Goal: Transaction & Acquisition: Purchase product/service

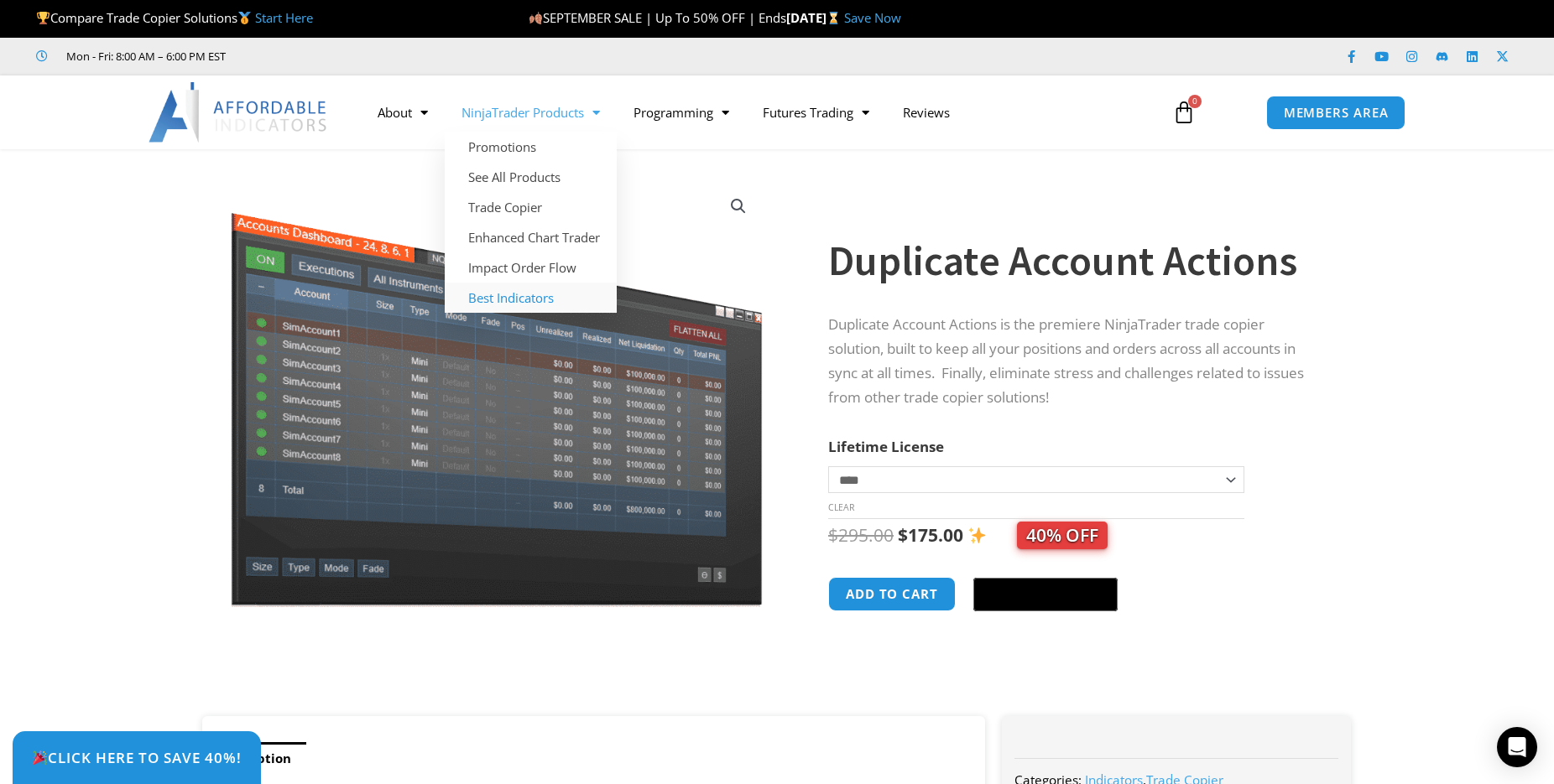
click at [542, 300] on link "Best Indicators" at bounding box center [531, 297] width 172 height 30
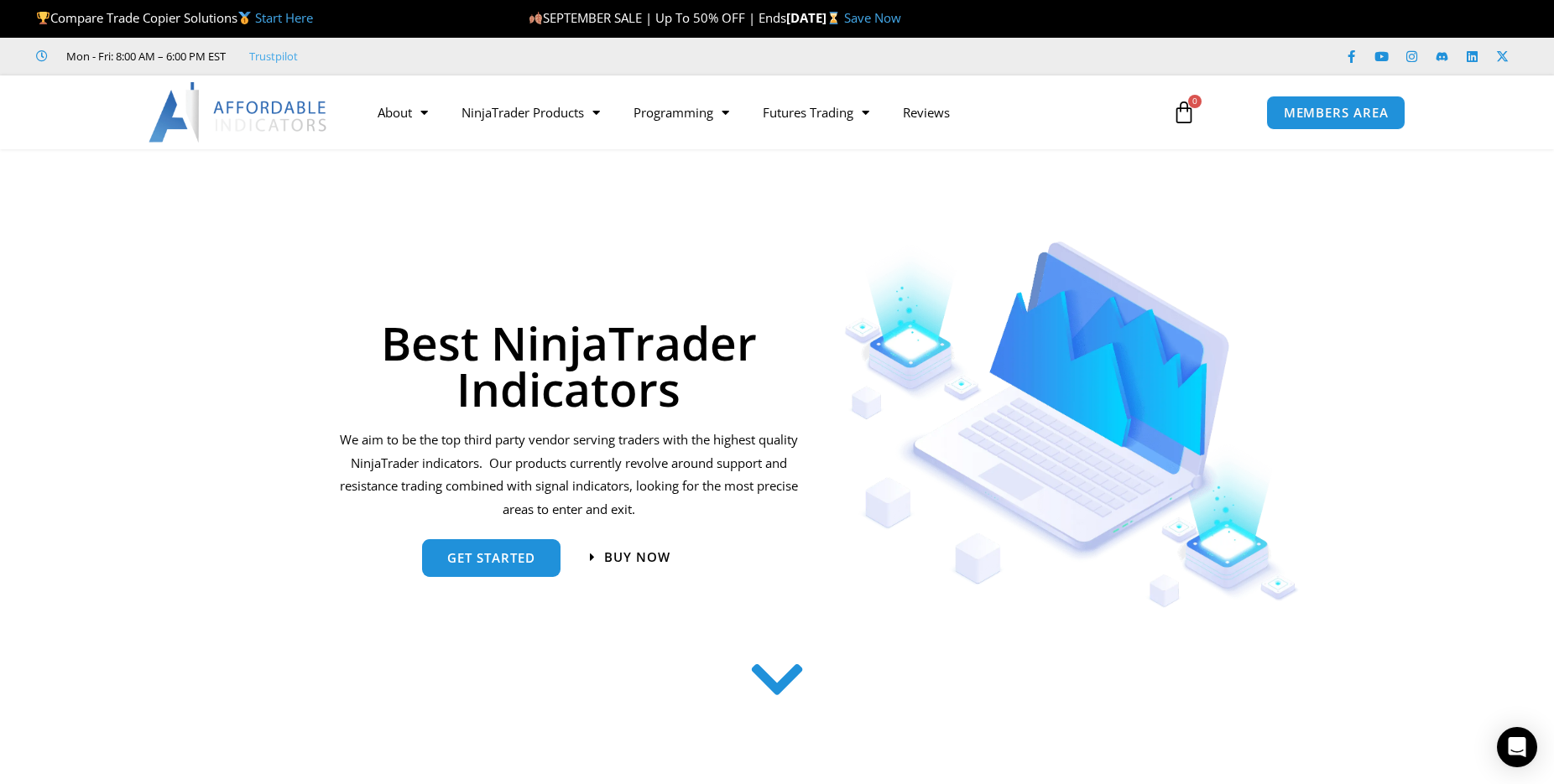
scroll to position [171, 0]
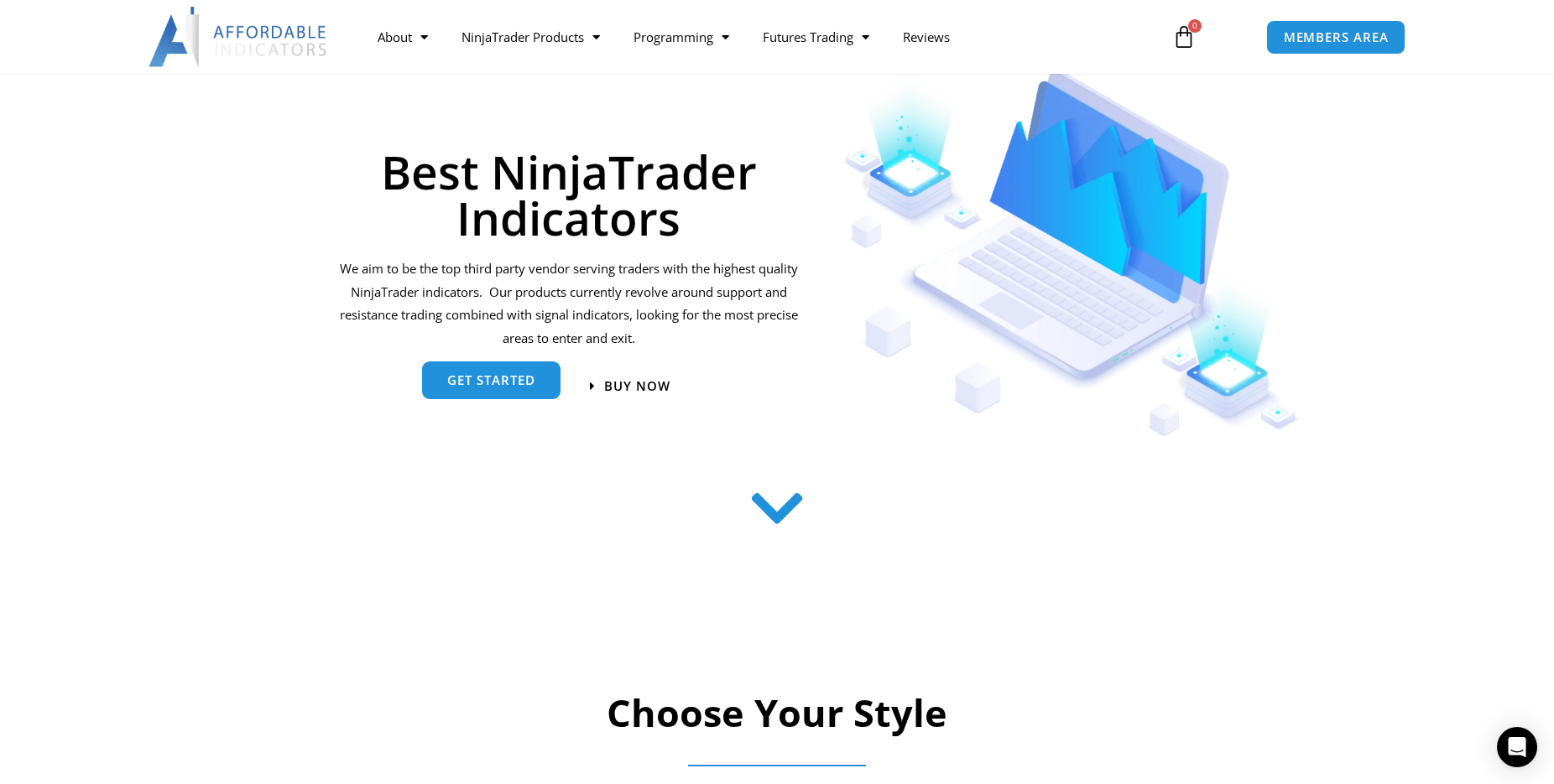
click at [464, 393] on link "get started" at bounding box center [491, 380] width 139 height 38
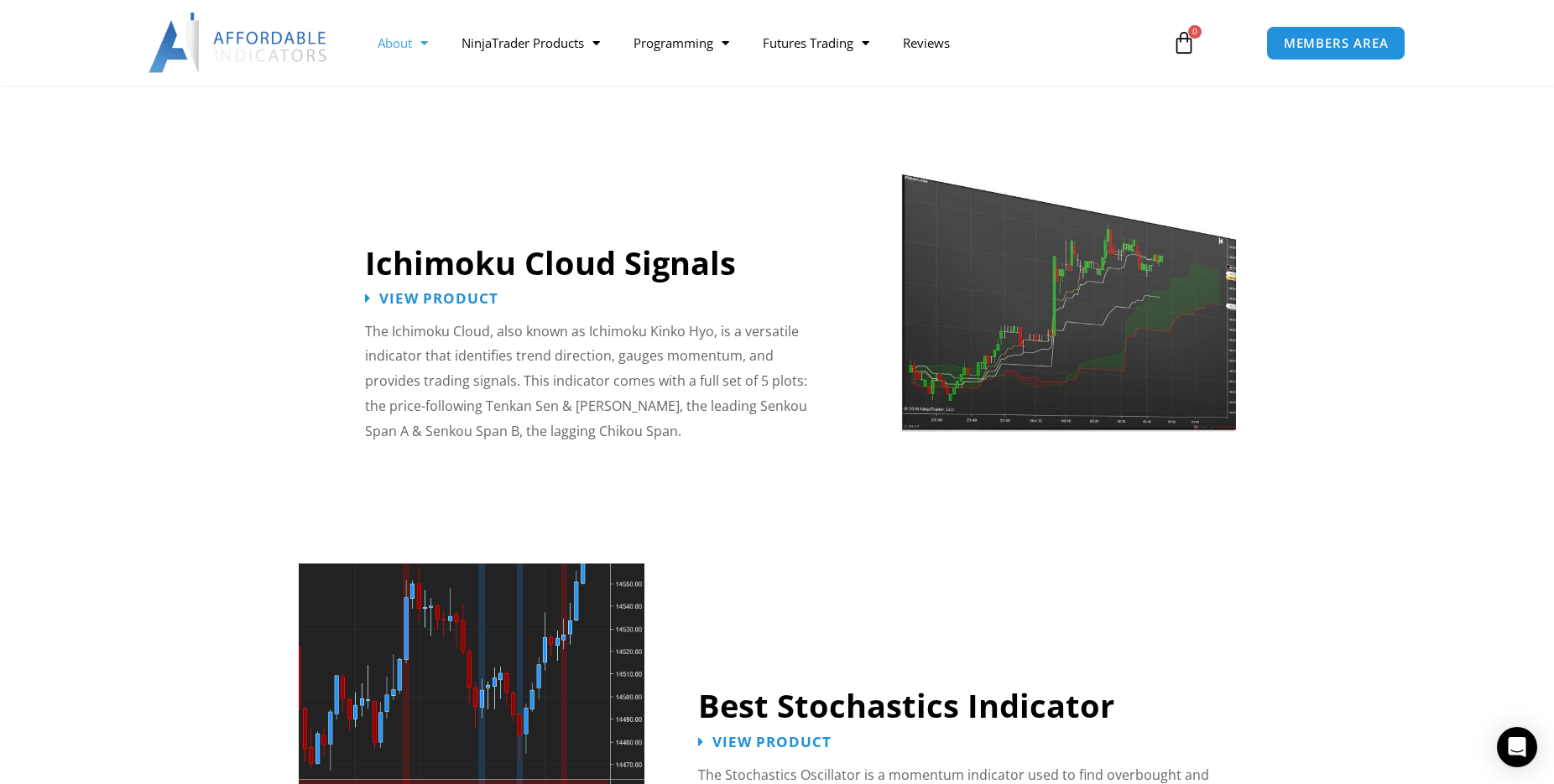
scroll to position [2854, 0]
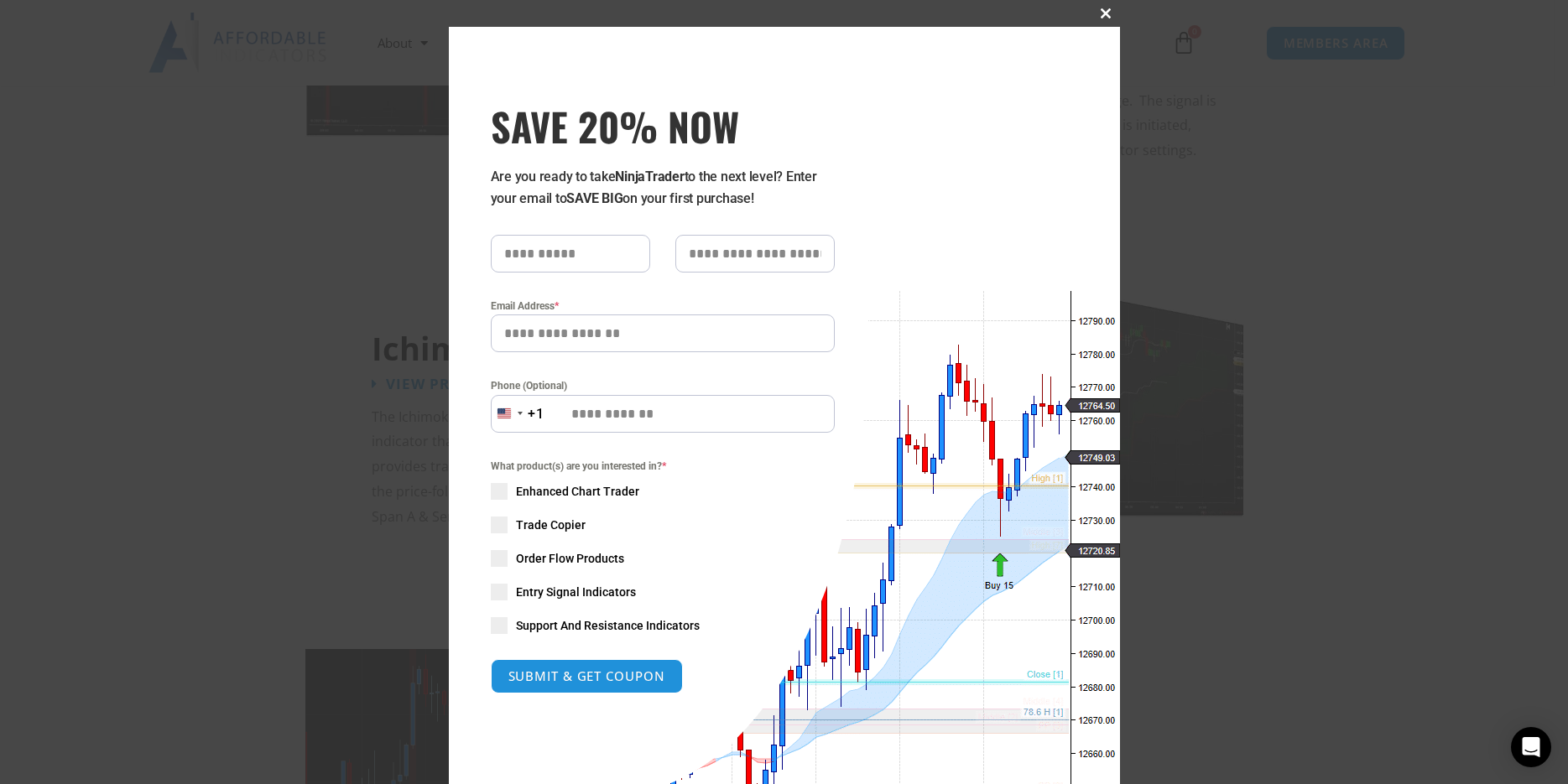
click at [1101, 12] on span "SAVE 20% NOW popup" at bounding box center [1106, 13] width 27 height 10
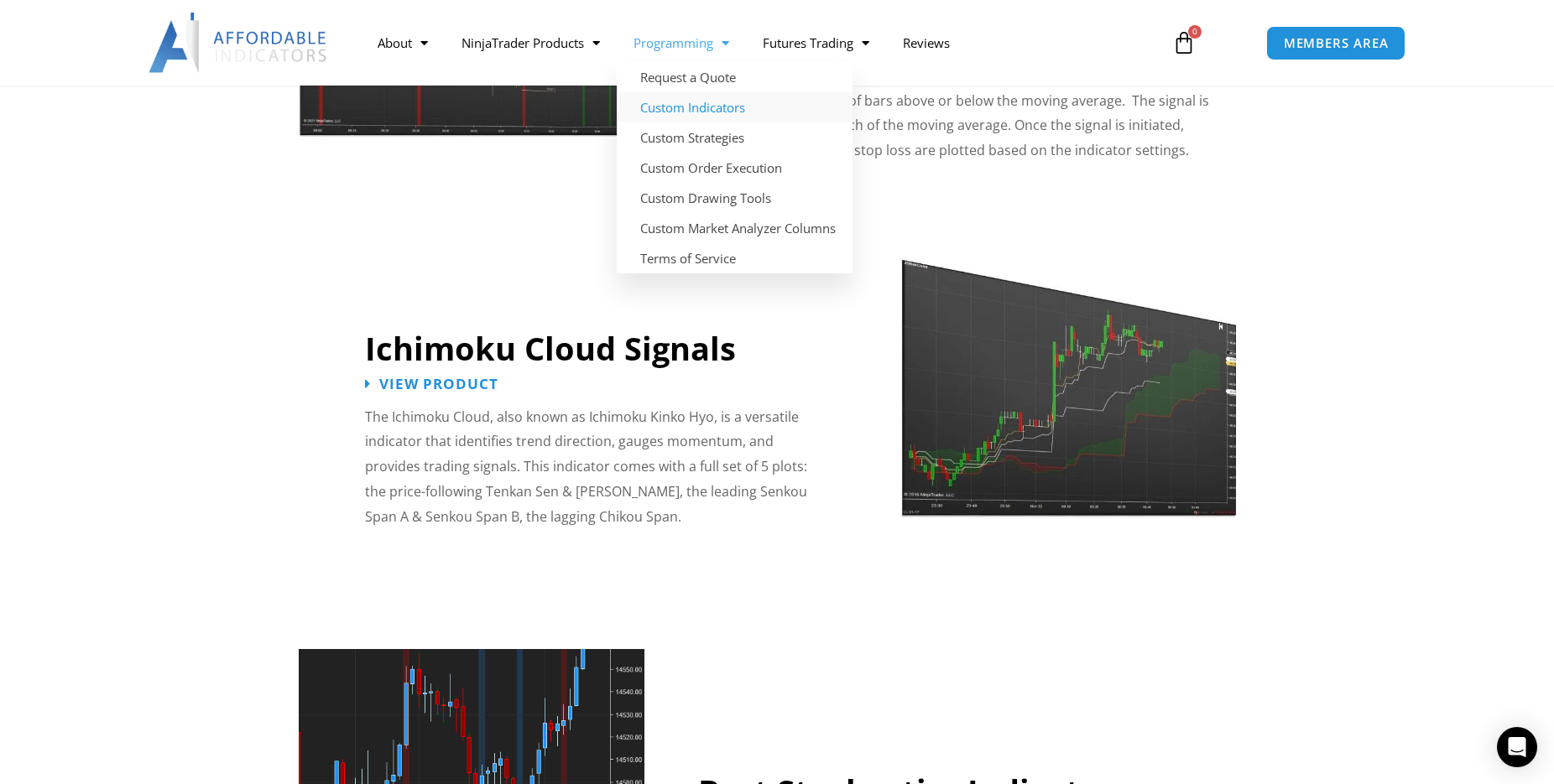
click at [734, 107] on link "Custom Indicators" at bounding box center [734, 107] width 235 height 30
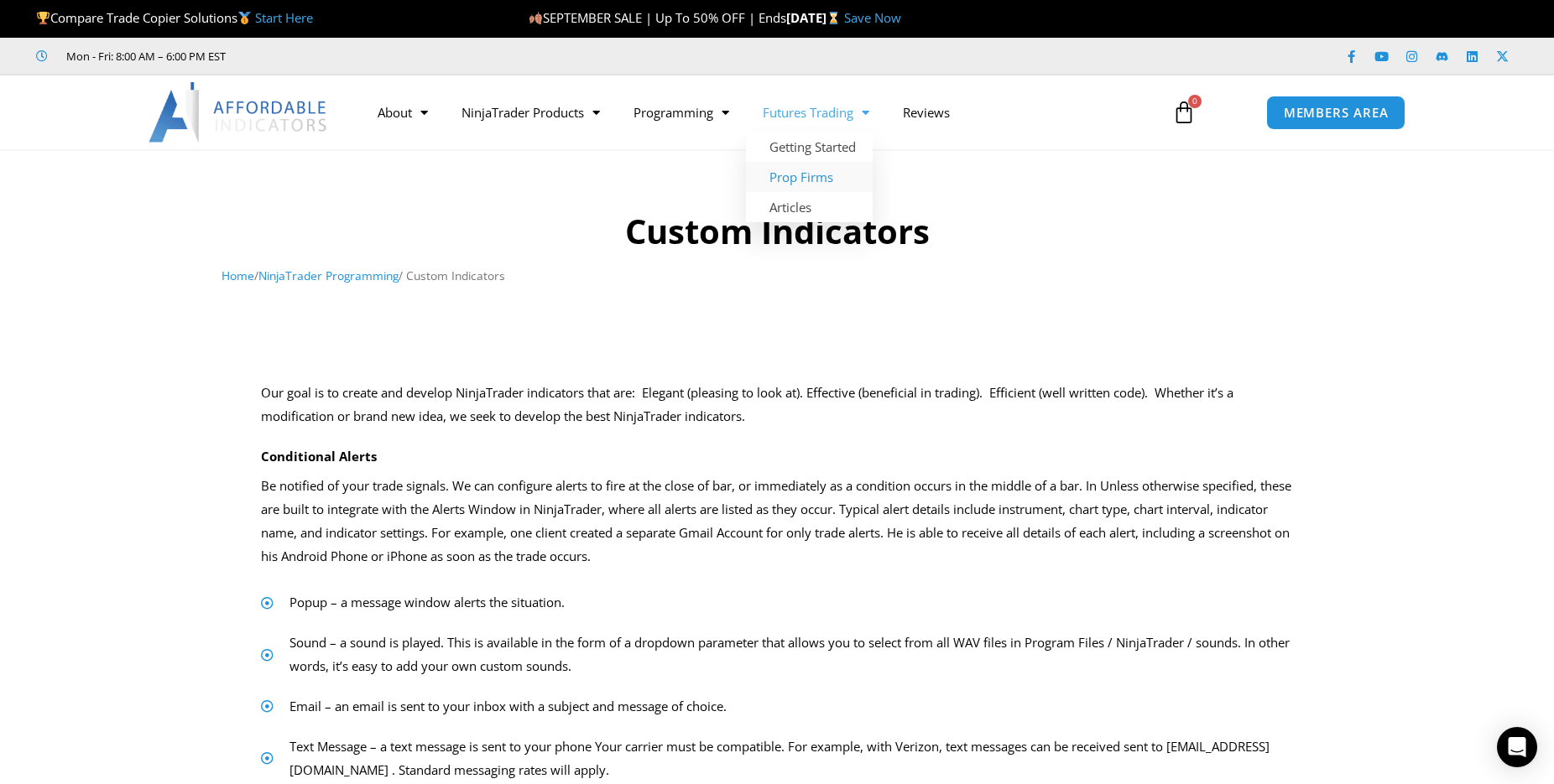
click at [806, 187] on link "Prop Firms" at bounding box center [810, 177] width 127 height 30
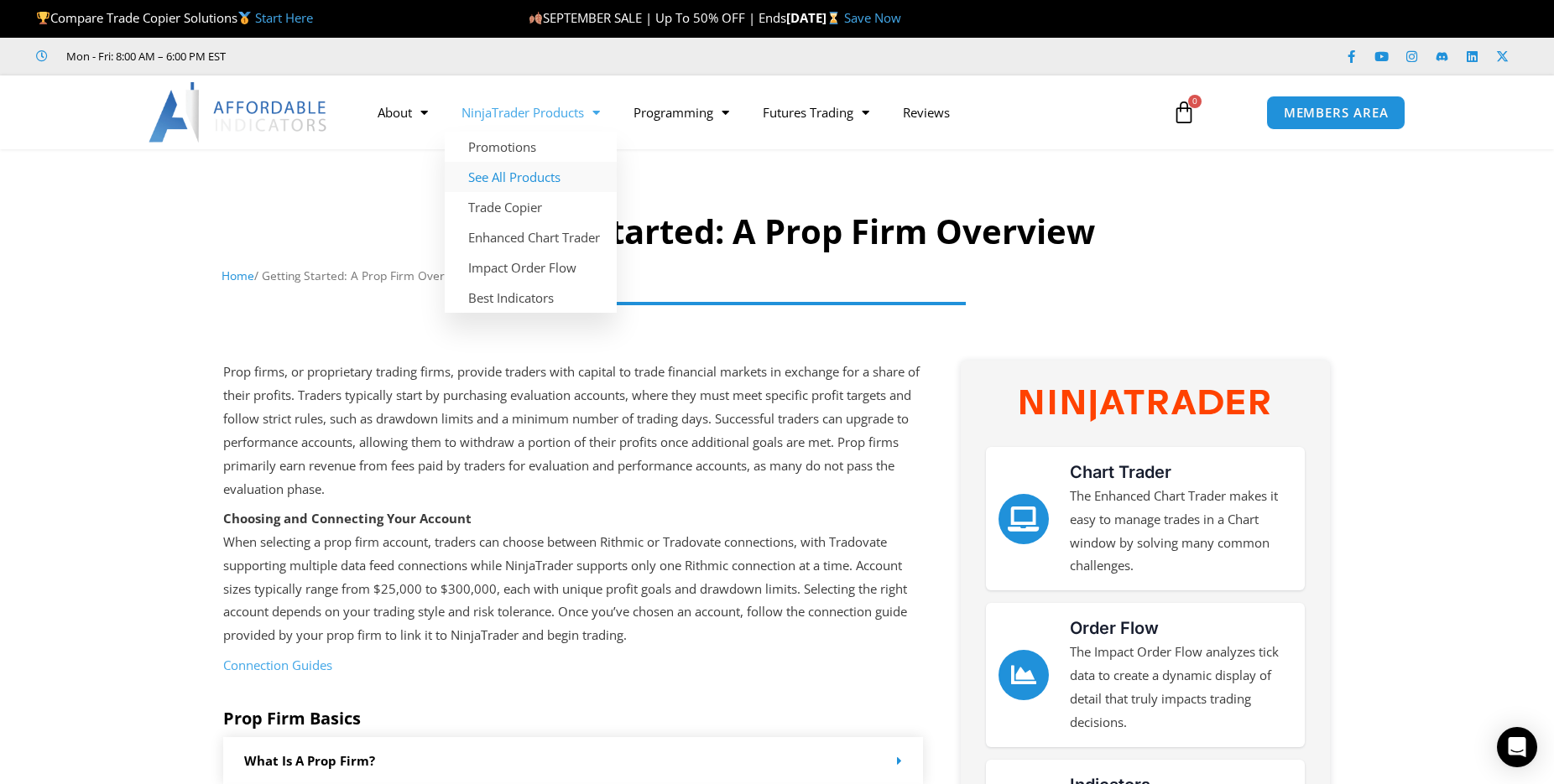
click at [535, 181] on link "See All Products" at bounding box center [531, 177] width 172 height 30
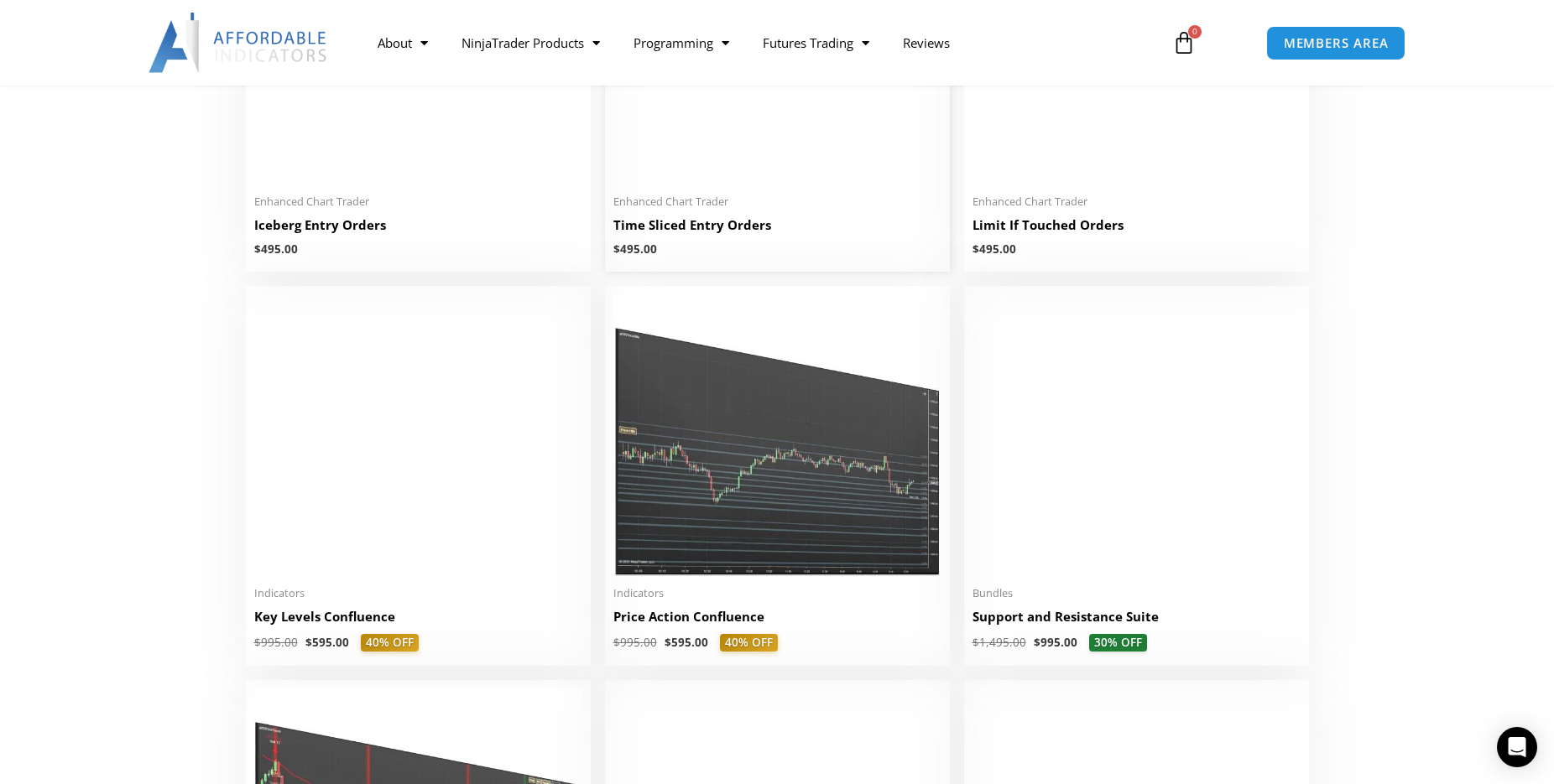
scroll to position [2481, 0]
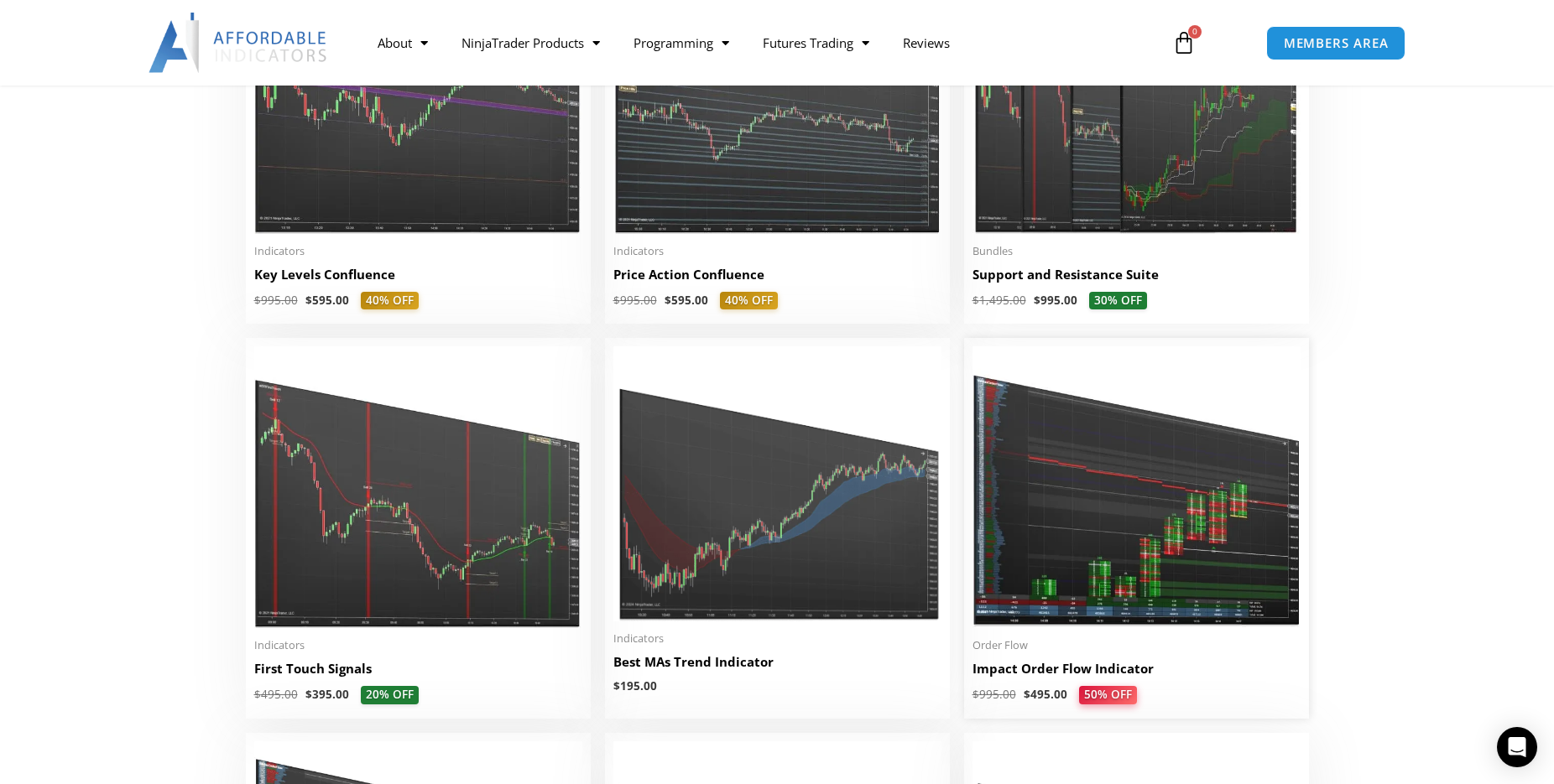
click at [1183, 541] on img at bounding box center [1137, 487] width 328 height 282
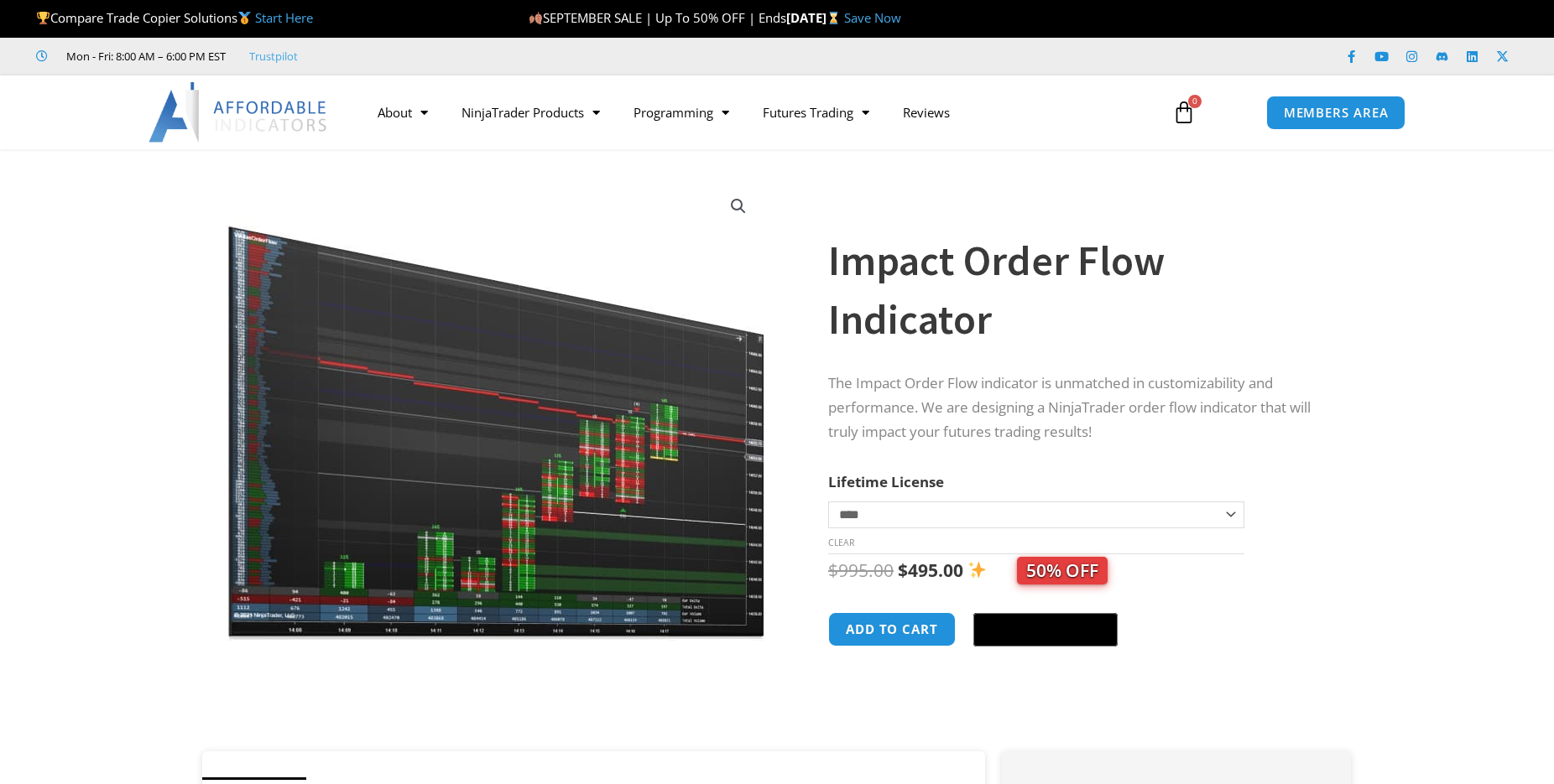
click at [608, 514] on img at bounding box center [496, 410] width 540 height 464
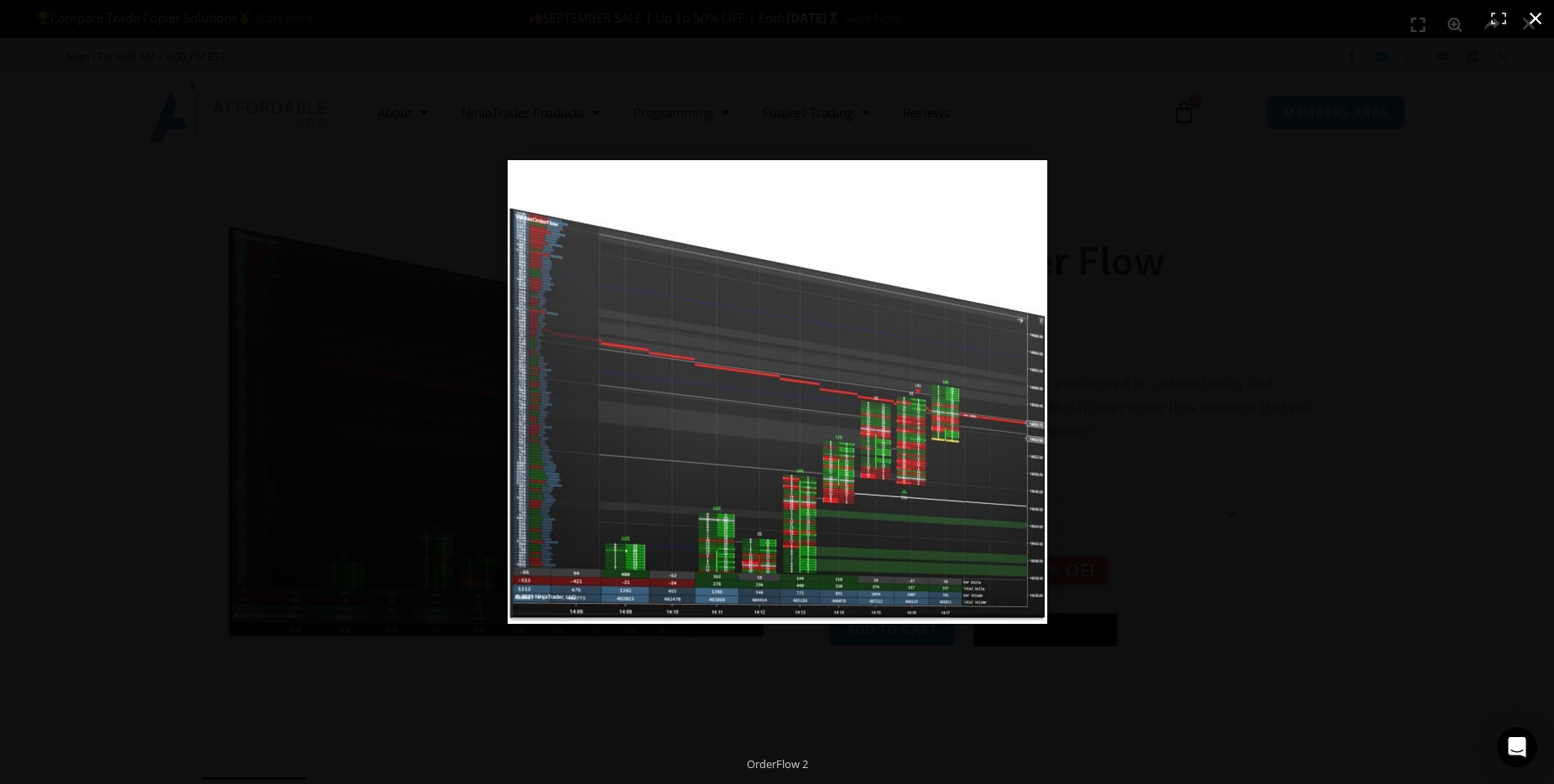
click at [1537, 14] on button "Close (Esc)" at bounding box center [1535, 18] width 37 height 37
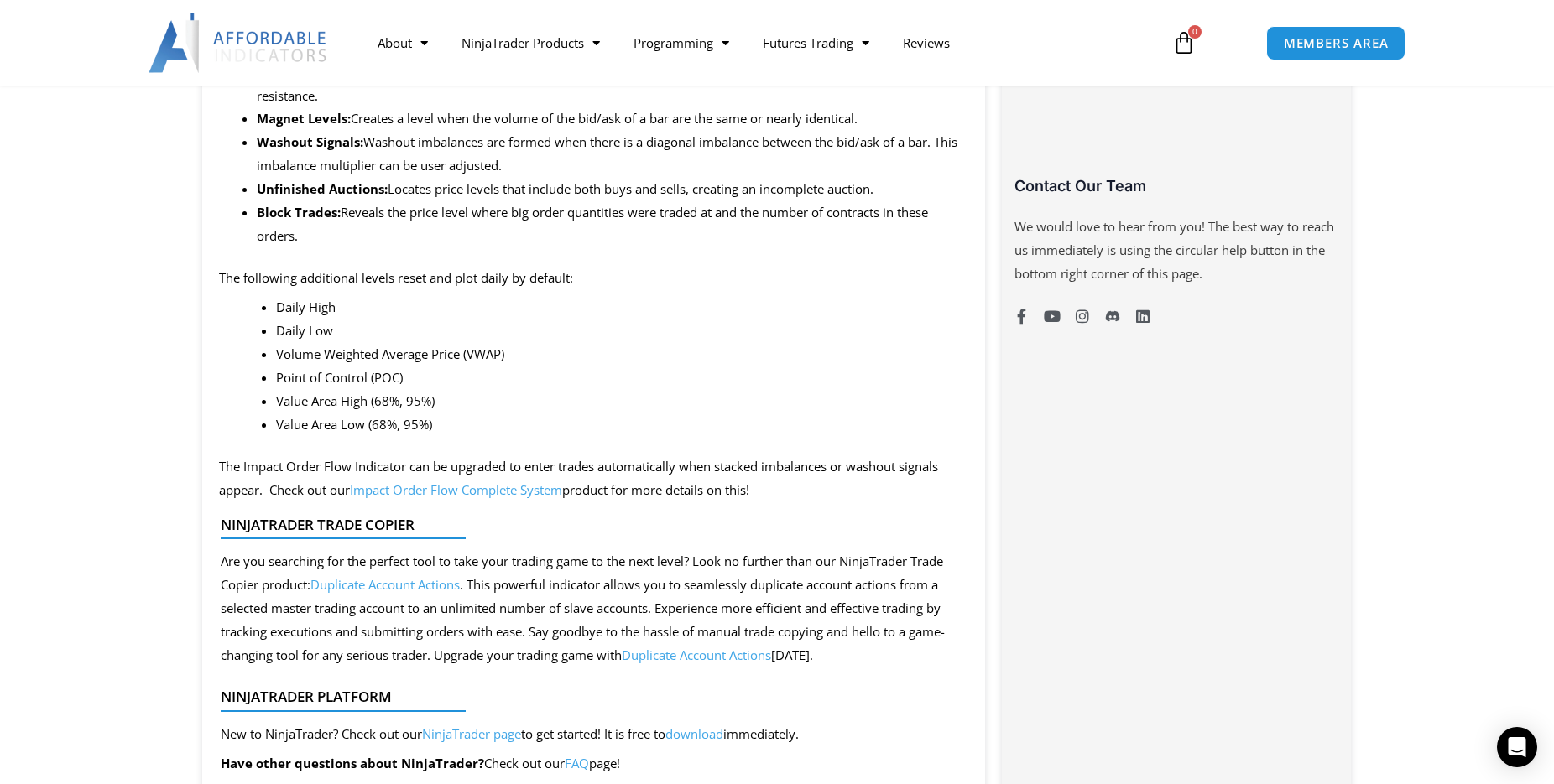
scroll to position [1626, 0]
